Goal: Use online tool/utility

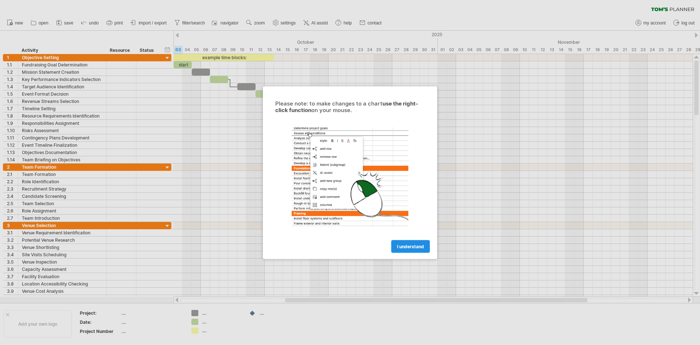
click at [405, 245] on span "I understand" at bounding box center [410, 245] width 27 height 5
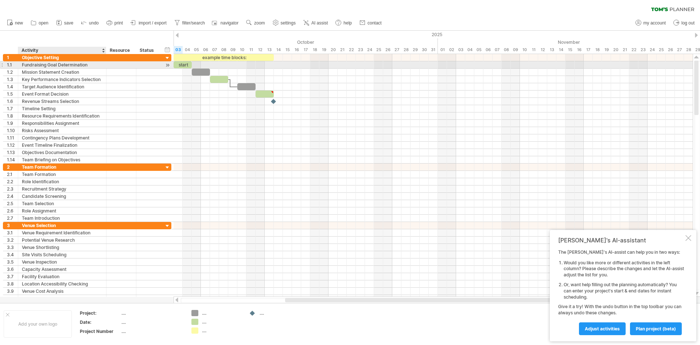
click at [101, 64] on div "Fundraising Goal Determination" at bounding box center [62, 64] width 81 height 7
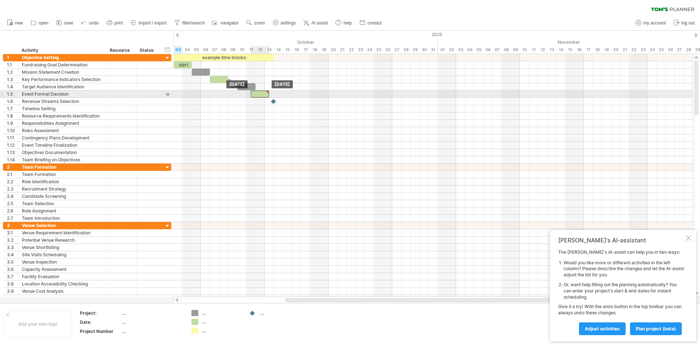
drag, startPoint x: 271, startPoint y: 93, endPoint x: 267, endPoint y: 93, distance: 4.0
click at [267, 93] on div at bounding box center [267, 91] width 3 height 3
type textarea "**********"
click at [271, 96] on div "example time blocks: start [DATE] - 2.0 days [DATE]" at bounding box center [433, 175] width 519 height 242
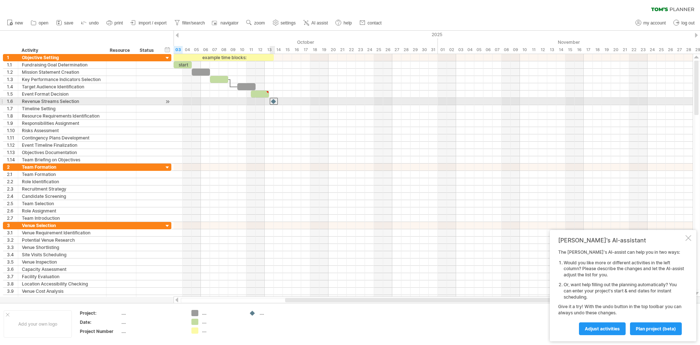
click at [274, 101] on div at bounding box center [274, 101] width 8 height 7
drag, startPoint x: 275, startPoint y: 100, endPoint x: 263, endPoint y: 97, distance: 12.4
click at [275, 102] on div at bounding box center [274, 101] width 8 height 7
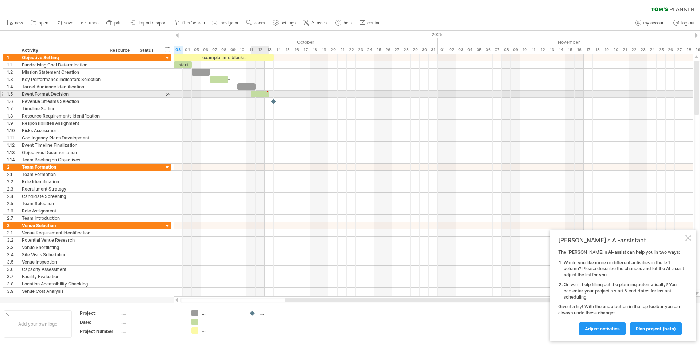
click at [261, 95] on div at bounding box center [260, 93] width 18 height 7
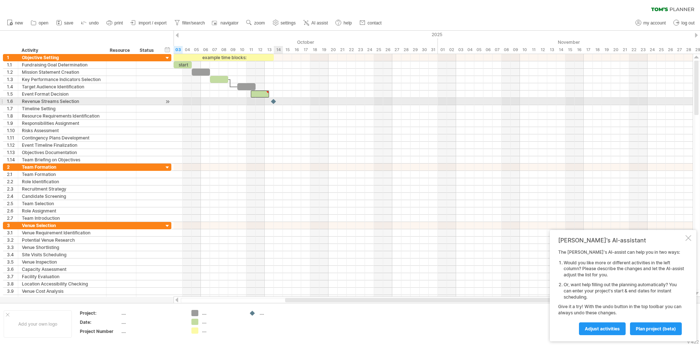
click at [277, 102] on div at bounding box center [273, 101] width 7 height 7
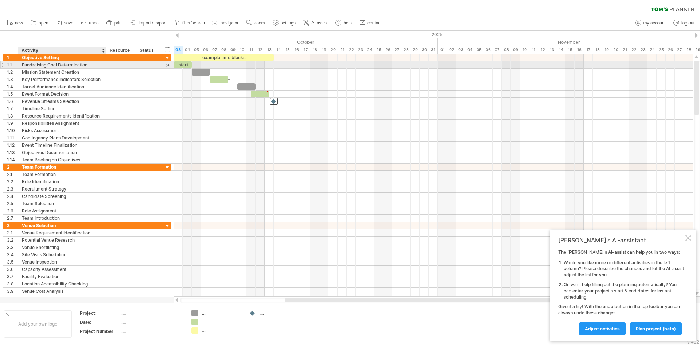
click at [59, 63] on div "Fundraising Goal Determination" at bounding box center [62, 64] width 81 height 7
click at [87, 67] on input "**********" at bounding box center [62, 64] width 81 height 7
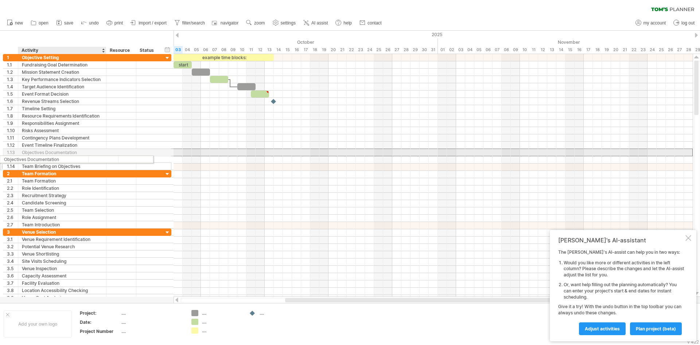
drag, startPoint x: 88, startPoint y: 153, endPoint x: 59, endPoint y: 158, distance: 28.8
click at [59, 158] on div "**********" at bounding box center [87, 112] width 168 height 116
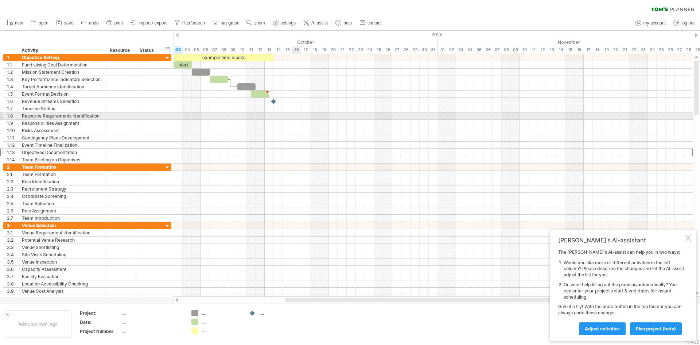
click at [293, 115] on div at bounding box center [433, 115] width 519 height 7
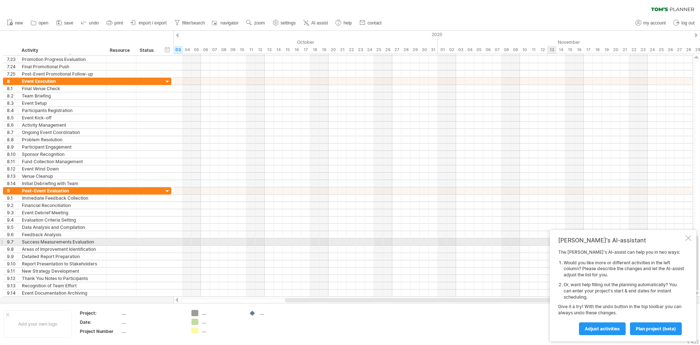
click at [685, 238] on div "[PERSON_NAME]'s AI-assistant The [PERSON_NAME]'s AI-assist can help you in two …" at bounding box center [623, 285] width 147 height 111
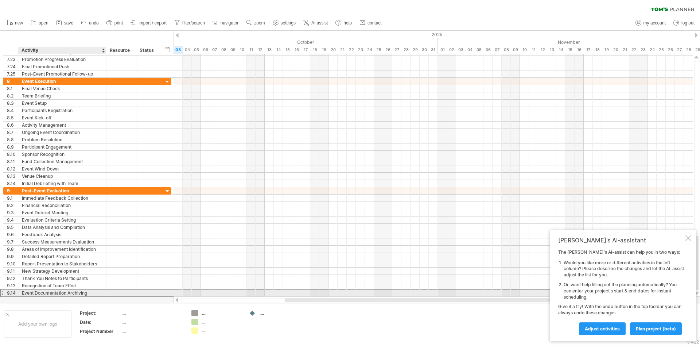
click at [100, 290] on div "Event Documentation Archiving" at bounding box center [62, 292] width 81 height 7
type input "**********"
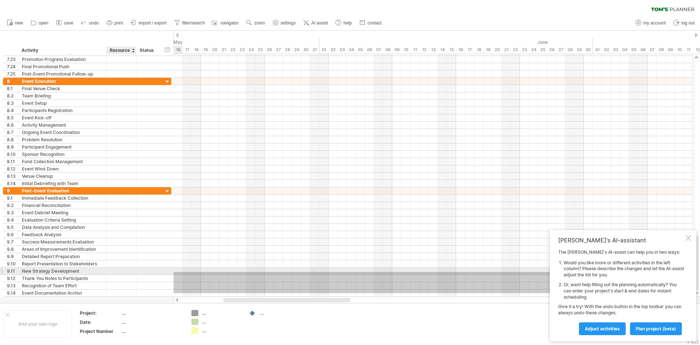
drag, startPoint x: 318, startPoint y: 293, endPoint x: 114, endPoint y: 272, distance: 204.5
click at [114, 272] on div "Trying to reach [DOMAIN_NAME] Connected again... 0% clear filter new 1" at bounding box center [350, 172] width 700 height 345
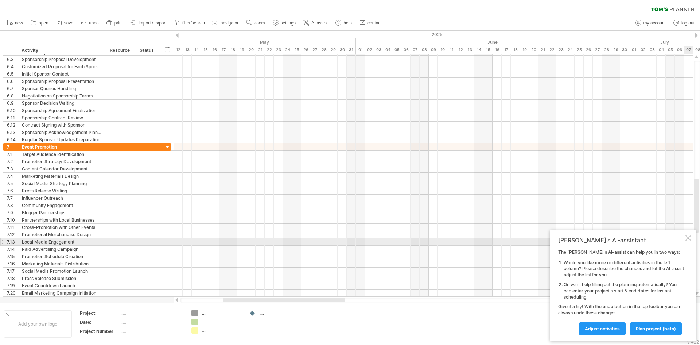
click at [685, 240] on div "[PERSON_NAME]'s AI-assistant The [PERSON_NAME]'s AI-assist can help you in two …" at bounding box center [623, 285] width 147 height 111
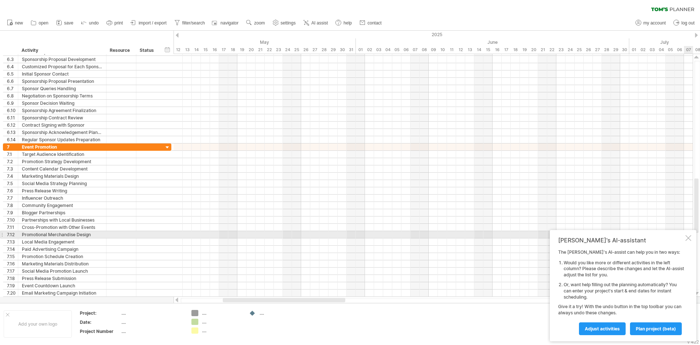
click at [686, 237] on div at bounding box center [688, 238] width 6 height 6
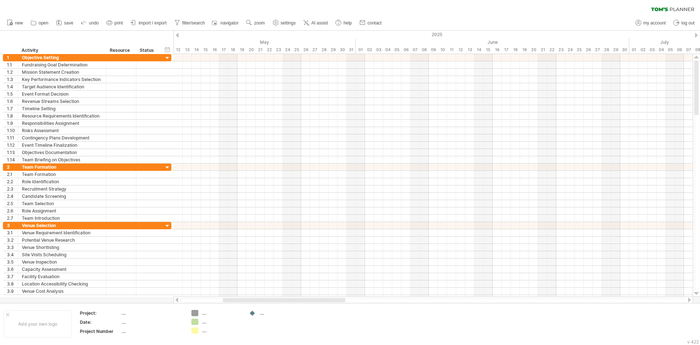
drag, startPoint x: 695, startPoint y: 220, endPoint x: 700, endPoint y: 52, distance: 167.8
click at [700, 52] on div "Trying to reach [DOMAIN_NAME] Connected again... 0% clear filter new 1" at bounding box center [350, 172] width 700 height 345
